Goal: Information Seeking & Learning: Find specific fact

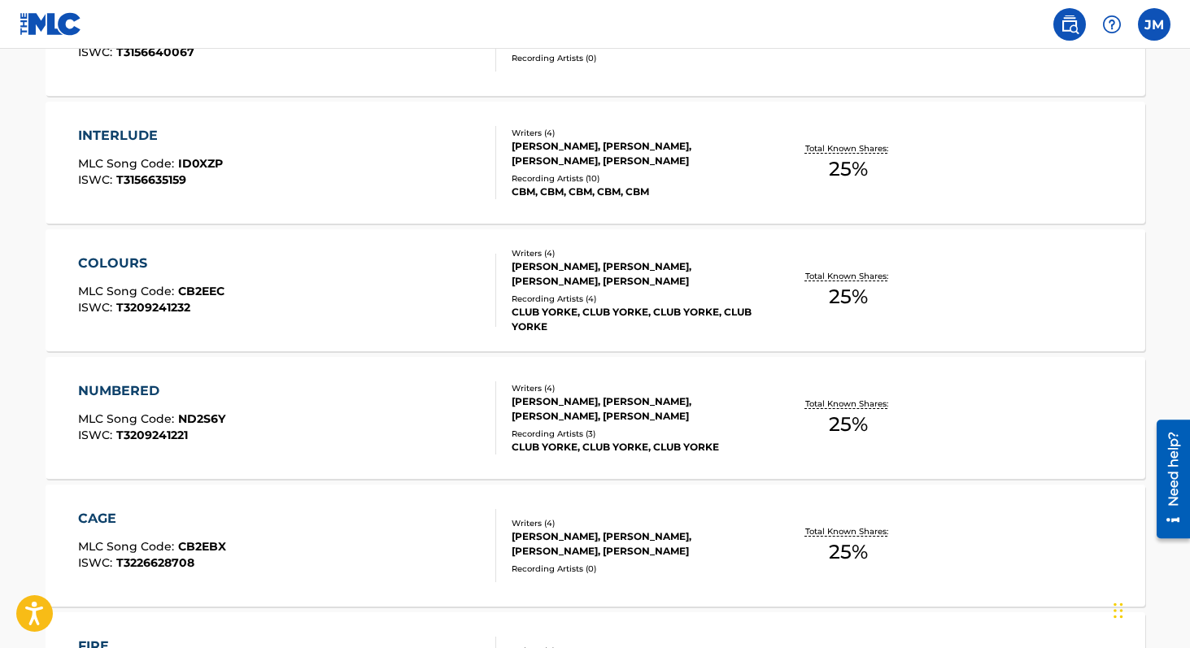
scroll to position [1343, 0]
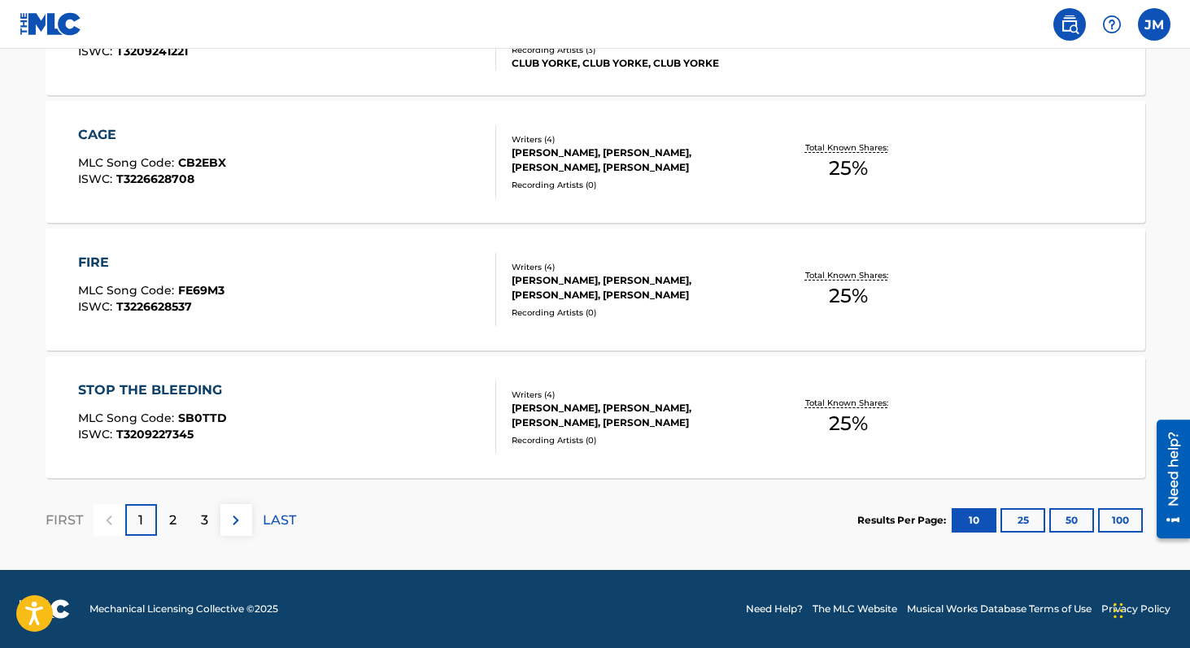
click at [1118, 519] on button "100" at bounding box center [1120, 520] width 45 height 24
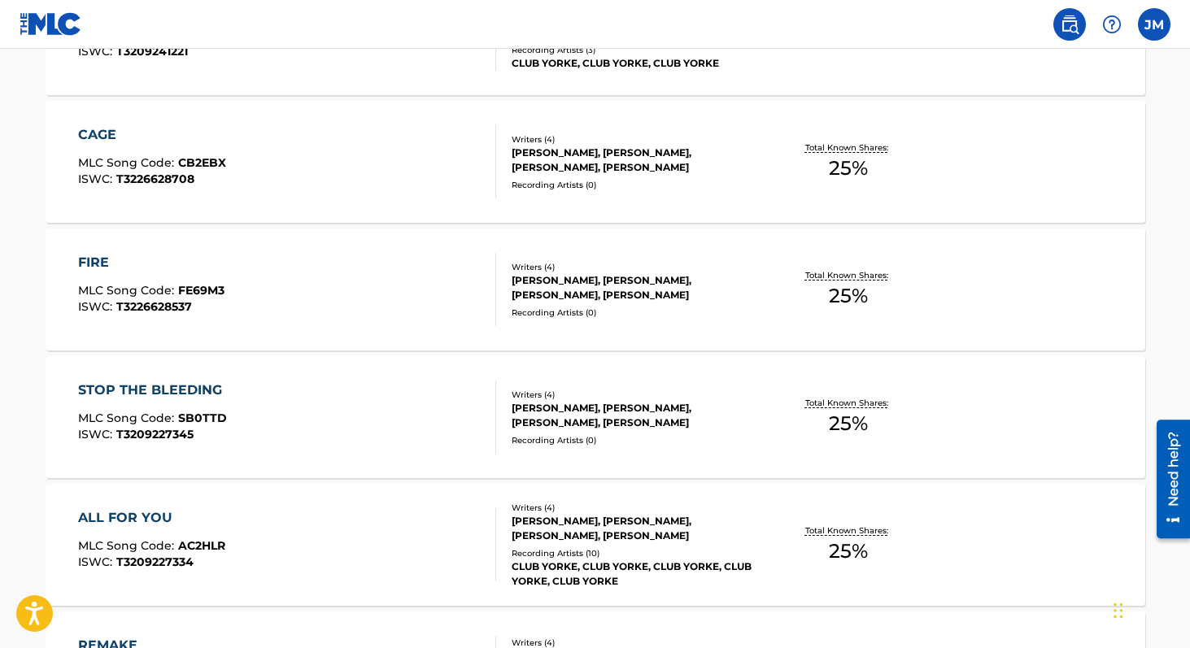
scroll to position [10091, 0]
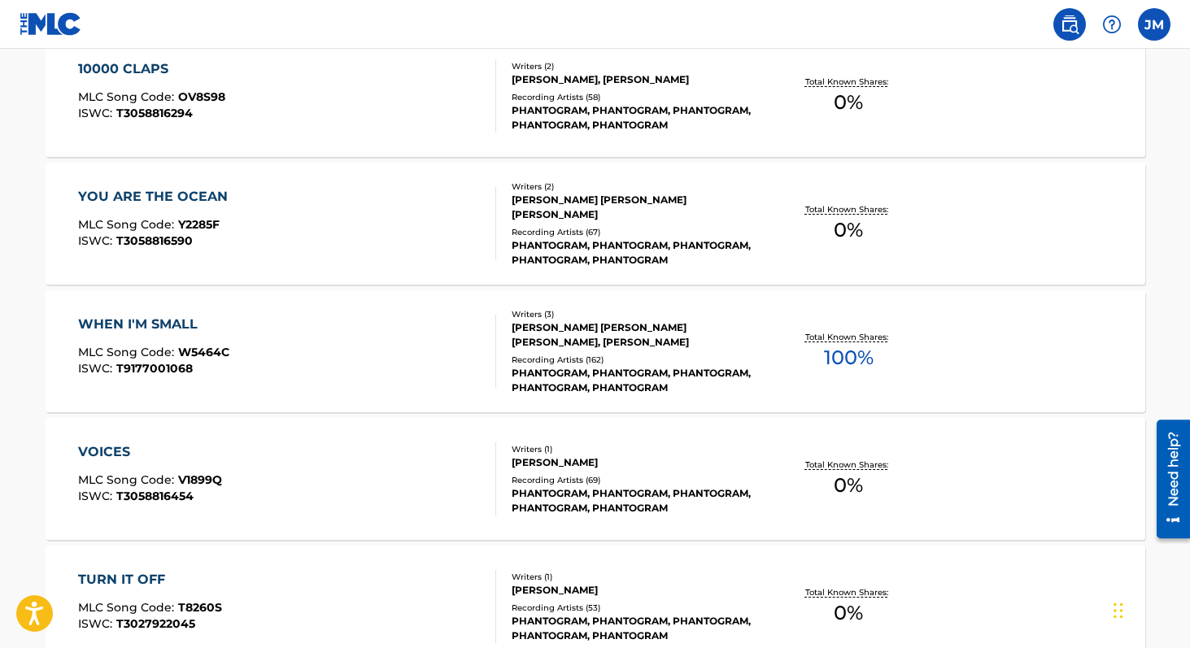
click at [562, 359] on div "Recording Artists ( 162 )" at bounding box center [635, 360] width 246 height 12
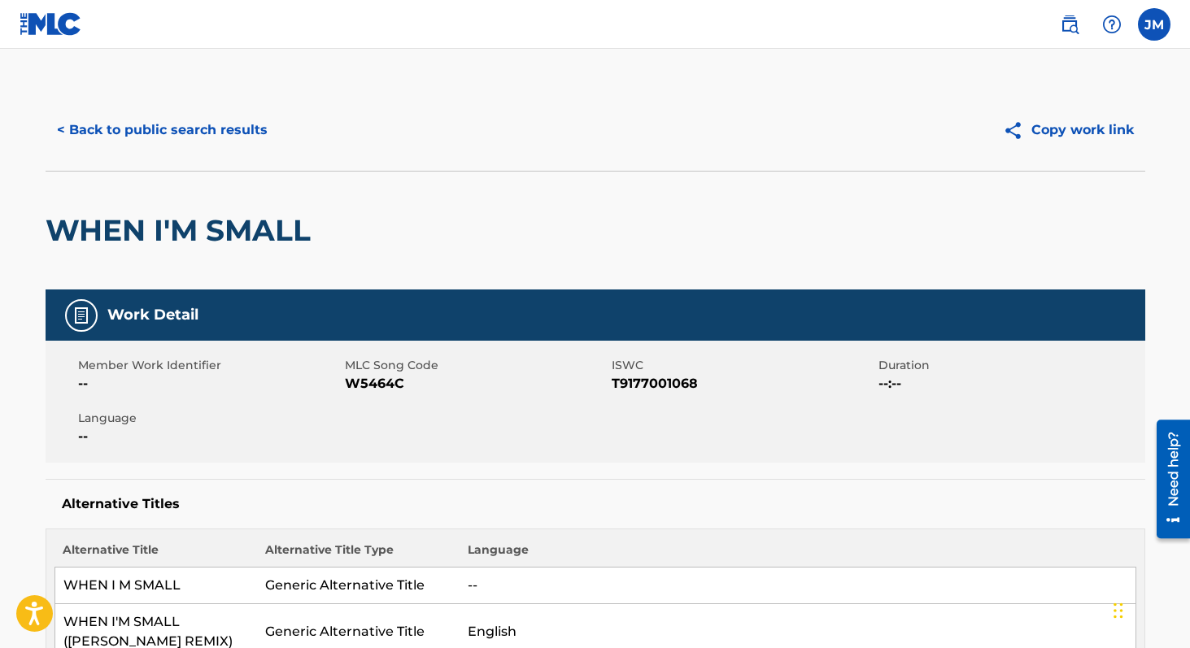
click at [652, 385] on span "T9177001068" at bounding box center [743, 384] width 263 height 20
copy span "T9177001068"
click at [139, 130] on button "< Back to public search results" at bounding box center [162, 130] width 233 height 41
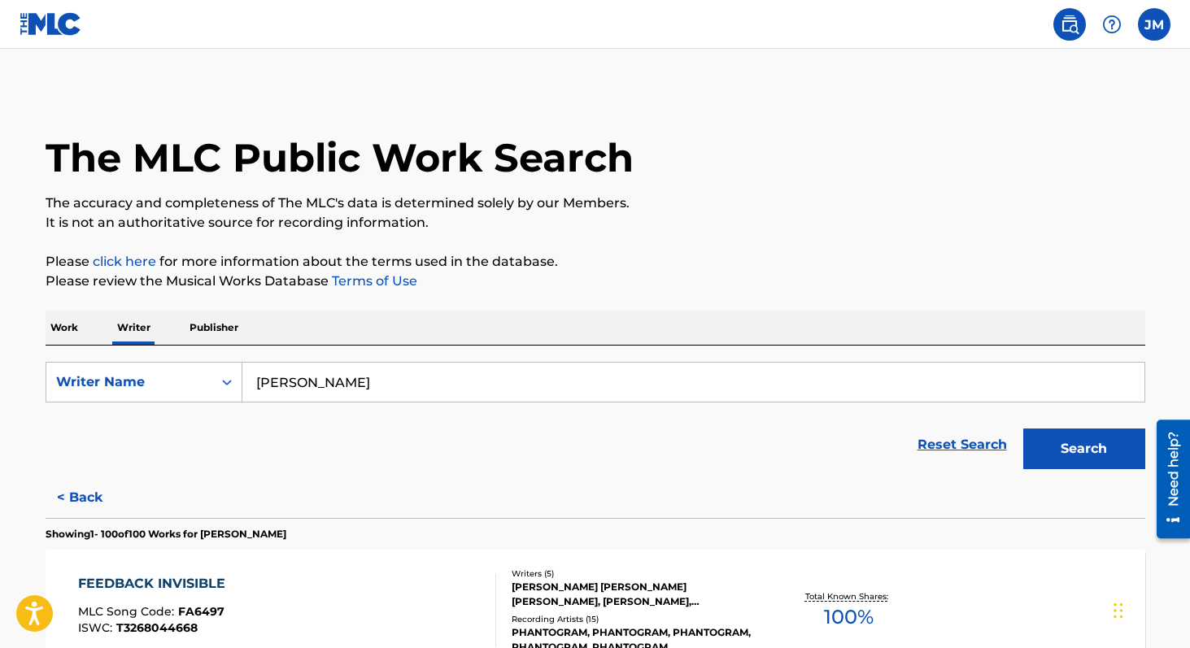
scroll to position [2813, 0]
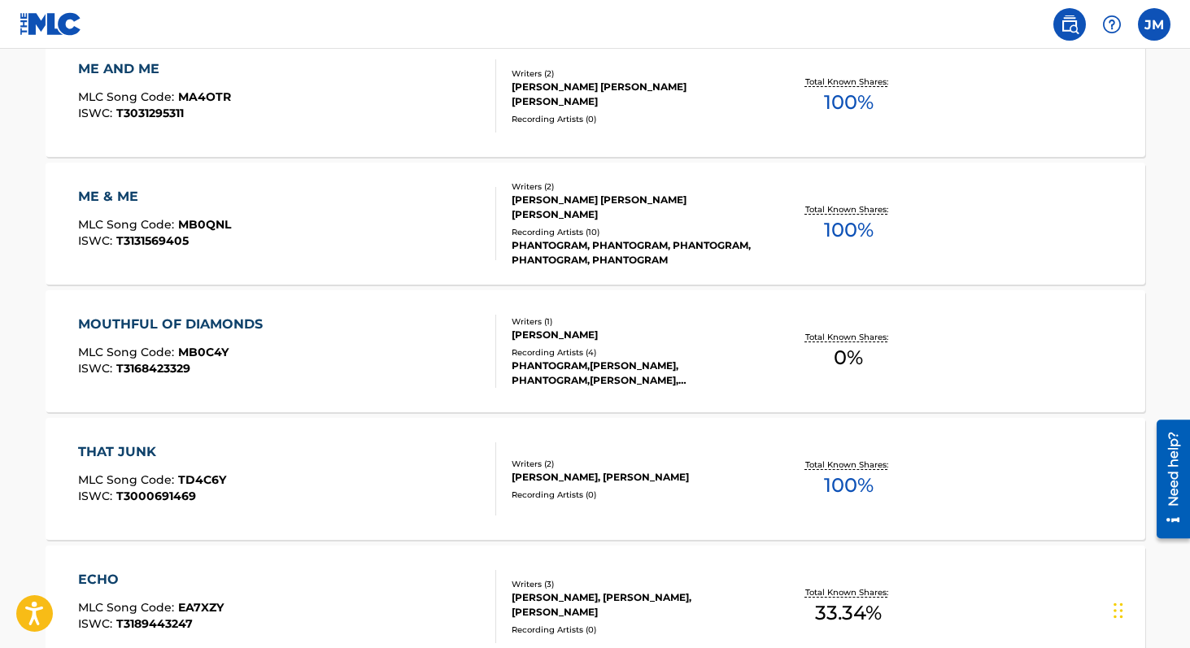
click at [542, 375] on div "PHANTOGRAM,[PERSON_NAME], PHANTOGRAM,[PERSON_NAME], [PERSON_NAME],[PERSON_NAME]…" at bounding box center [635, 373] width 246 height 29
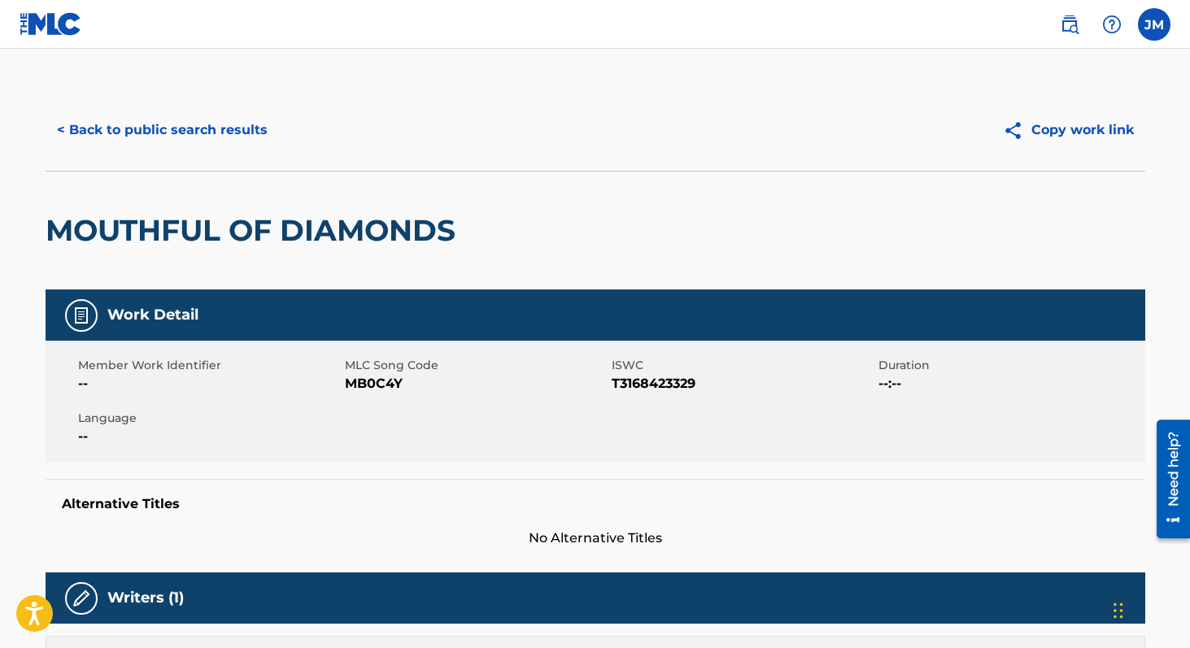
click at [173, 122] on button "< Back to public search results" at bounding box center [162, 130] width 233 height 41
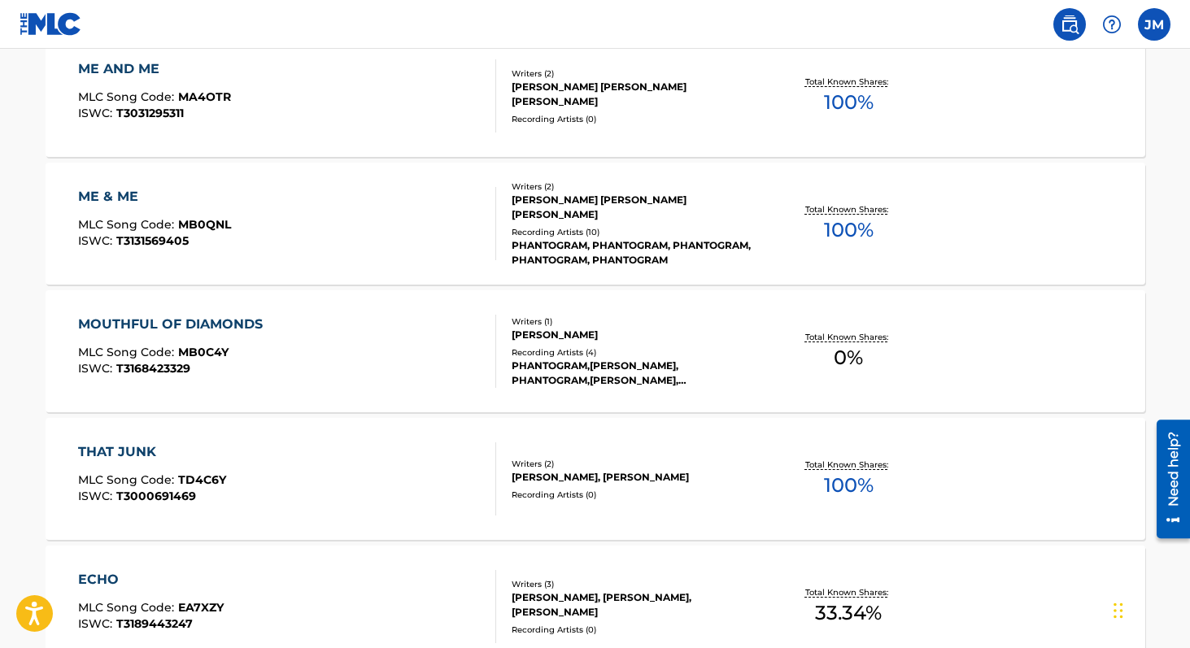
scroll to position [3324, 0]
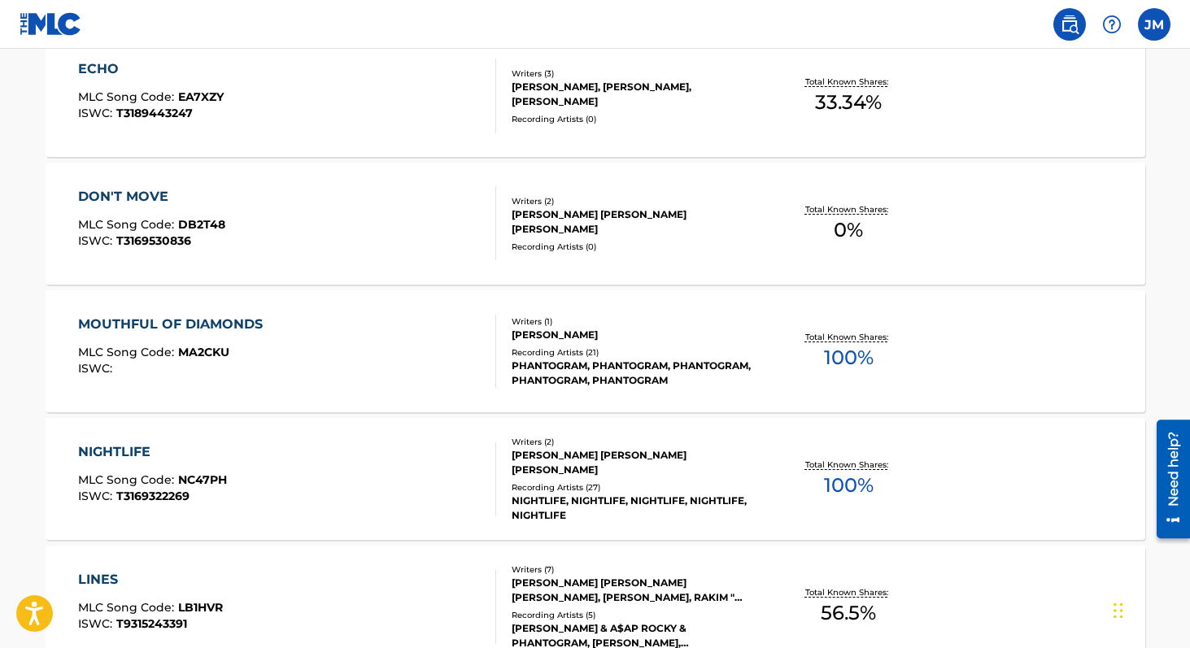
click at [545, 351] on div "Recording Artists ( 21 )" at bounding box center [635, 352] width 246 height 12
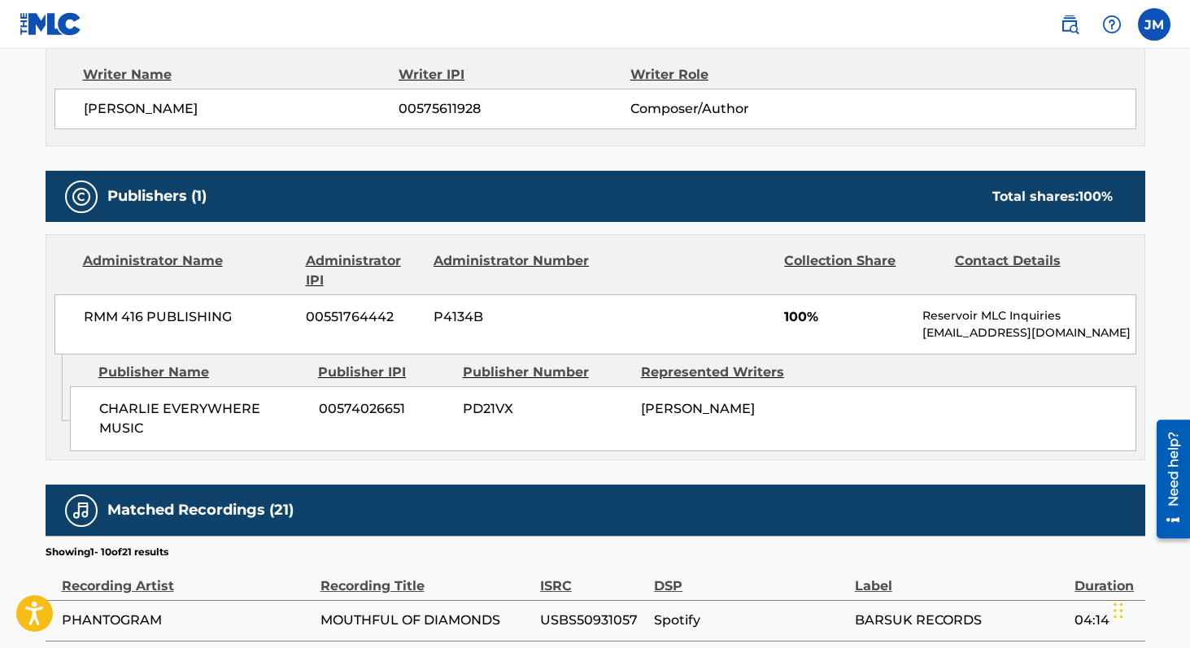
scroll to position [612, 0]
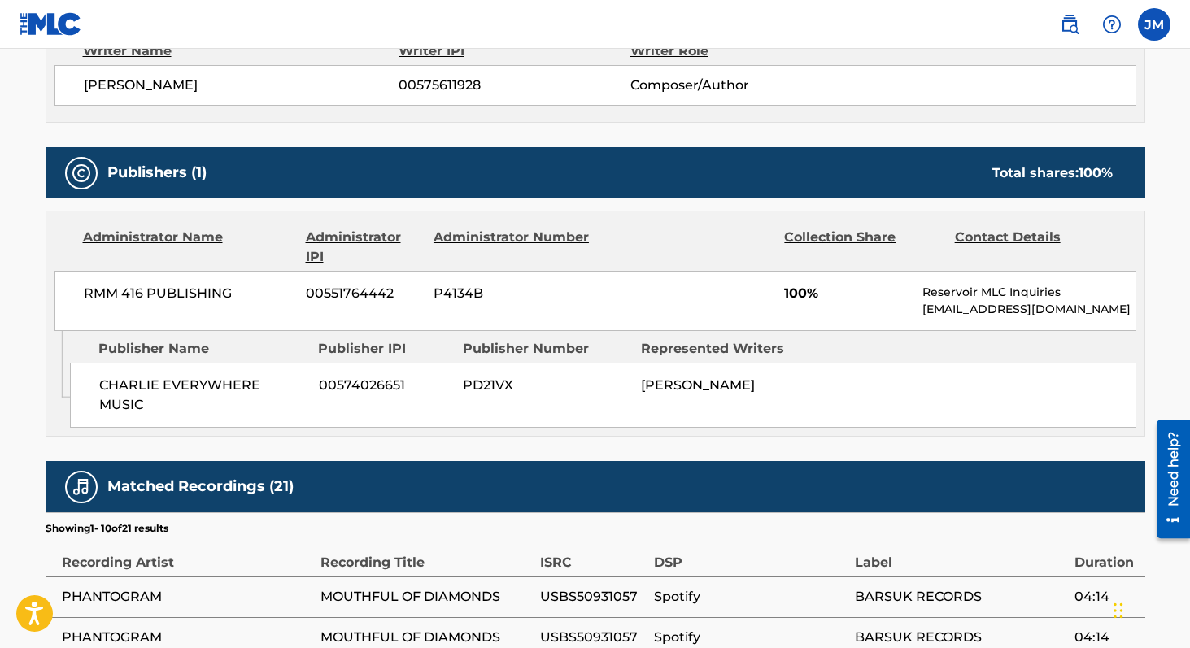
click at [357, 385] on span "00574026651" at bounding box center [385, 386] width 132 height 20
copy span "00574026651"
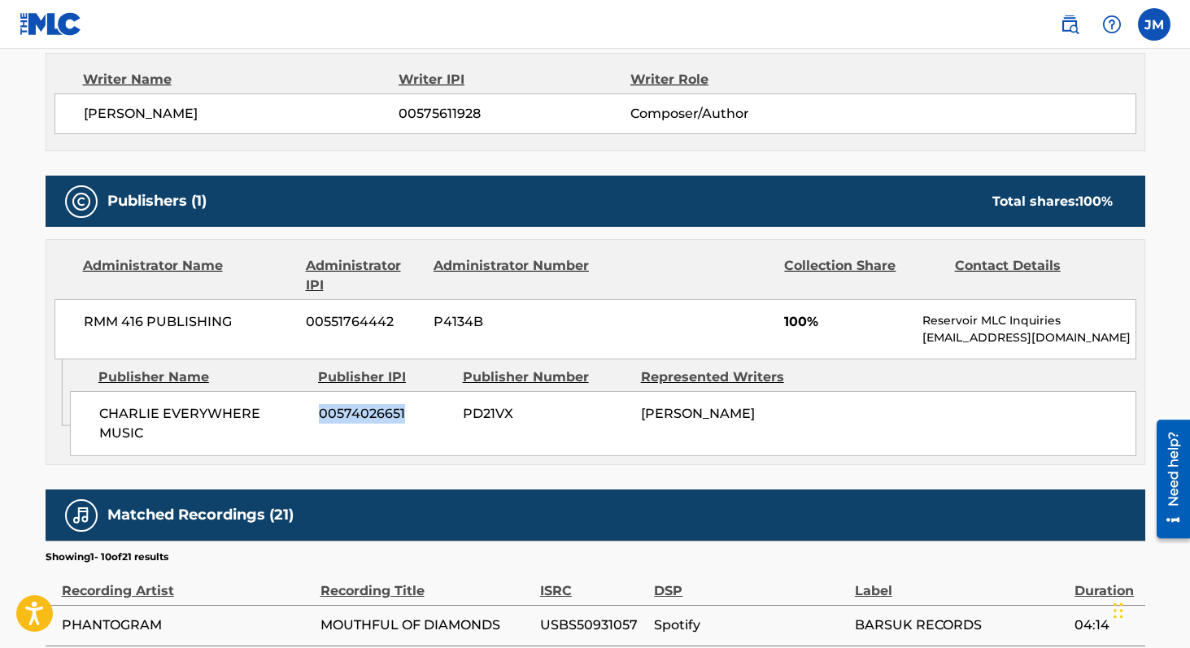
scroll to position [690, 0]
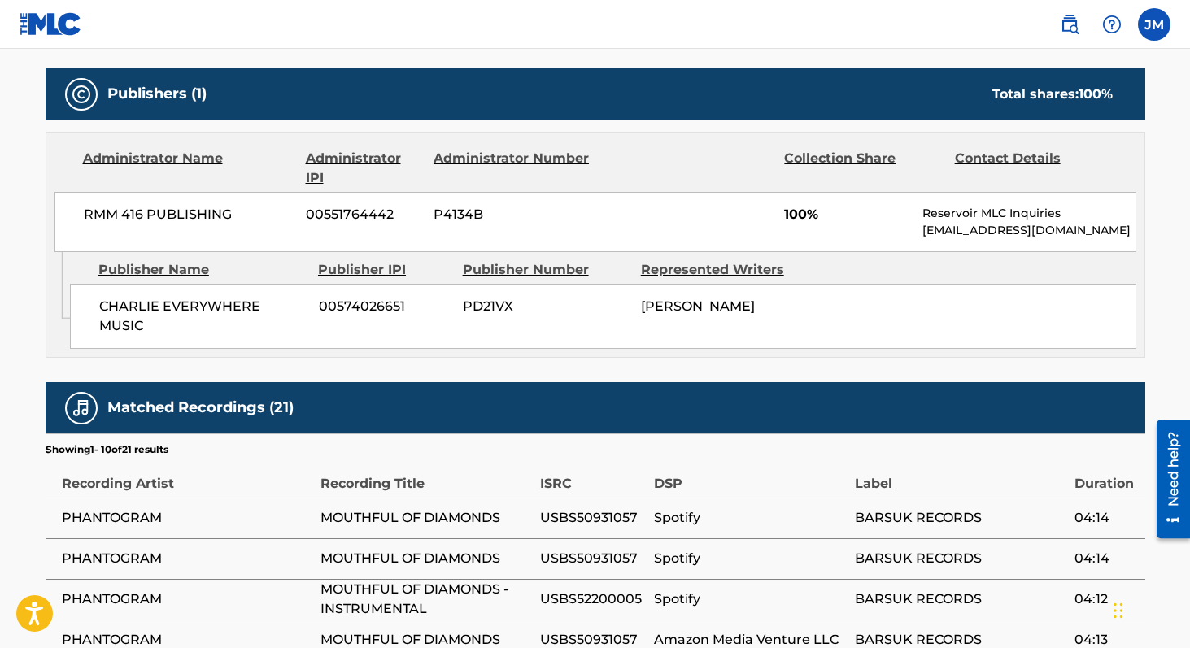
click at [176, 303] on span "CHARLIE EVERYWHERE MUSIC" at bounding box center [202, 316] width 207 height 39
drag, startPoint x: 100, startPoint y: 303, endPoint x: 304, endPoint y: 301, distance: 204.1
click at [304, 301] on span "CHARLIE EVERYWHERE MUSIC" at bounding box center [202, 316] width 207 height 39
copy span "CHARLIE EVERYWHERE MUSIC"
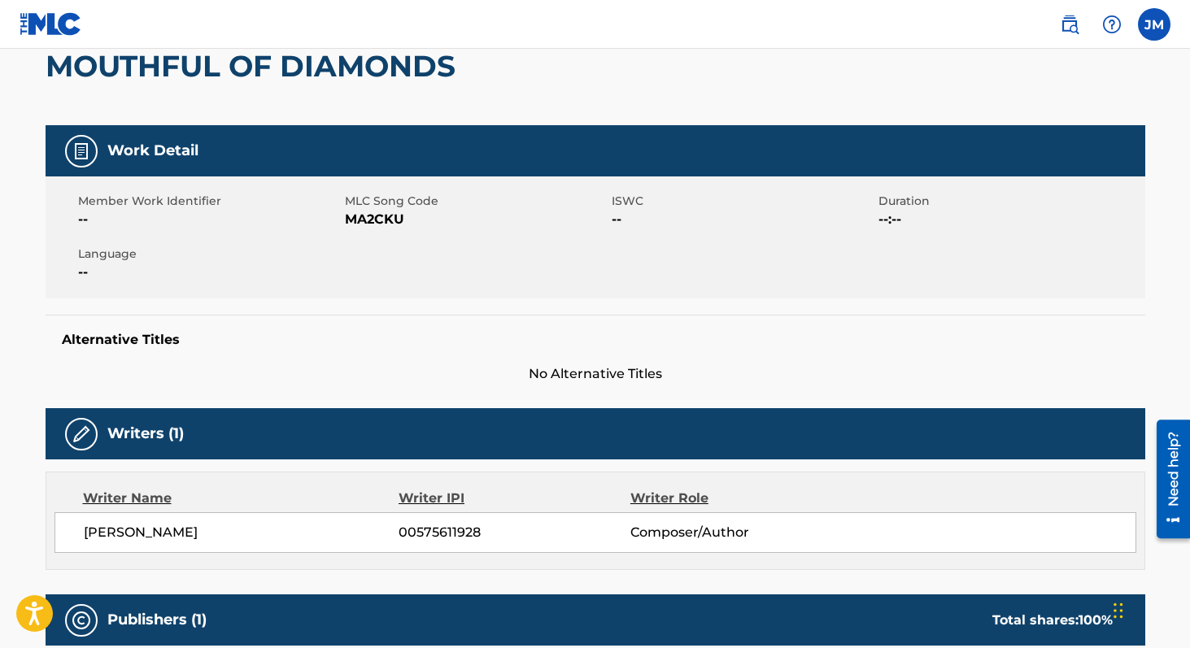
scroll to position [0, 0]
